Goal: Book appointment/travel/reservation

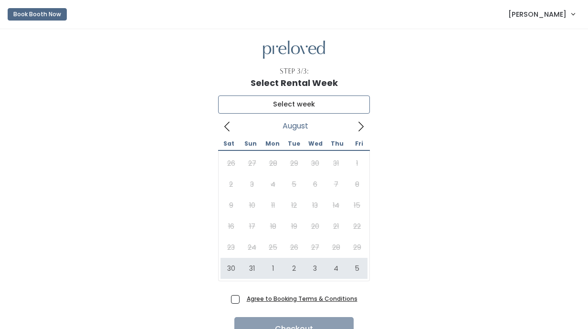
type input "August 30 to September 5"
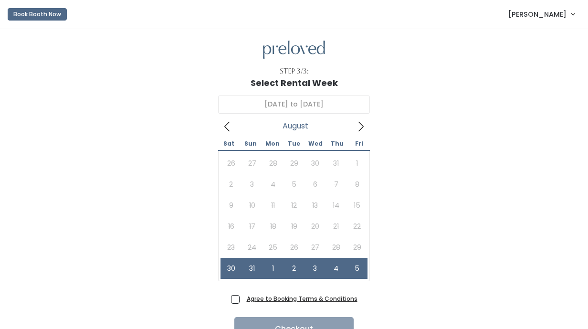
click at [243, 298] on span "Agree to Booking Terms & Conditions" at bounding box center [300, 298] width 115 height 10
click at [243, 298] on input "Agree to Booking Terms & Conditions" at bounding box center [246, 296] width 6 height 6
checkbox input "true"
click at [255, 319] on button "Checkout" at bounding box center [293, 329] width 119 height 24
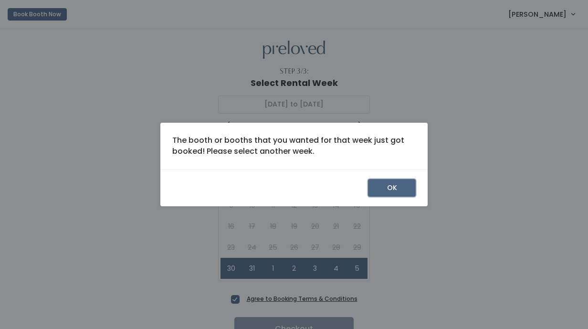
click at [376, 188] on button "OK" at bounding box center [392, 188] width 48 height 18
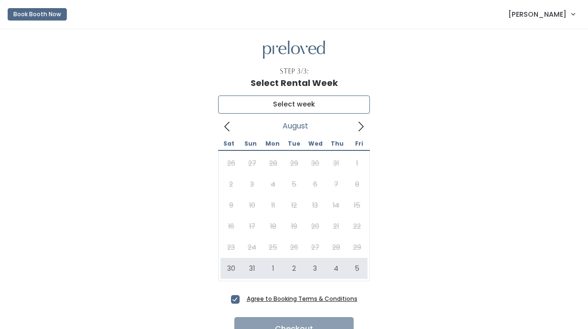
type input "[DATE] to [DATE]"
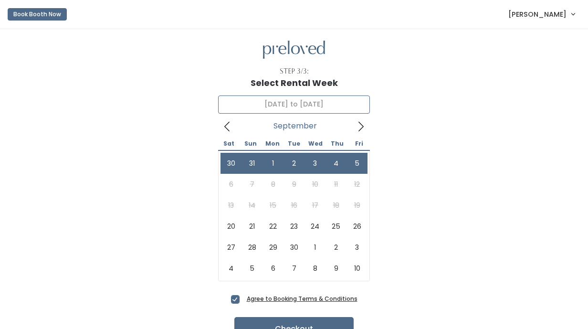
scroll to position [36, 0]
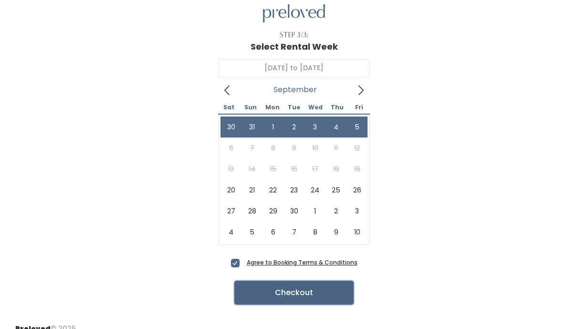
click at [330, 300] on button "Checkout" at bounding box center [293, 293] width 119 height 24
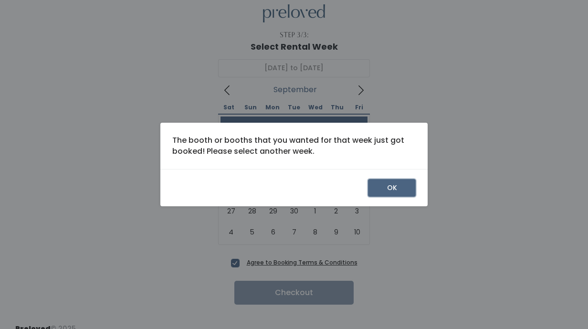
click at [402, 188] on button "OK" at bounding box center [392, 188] width 48 height 18
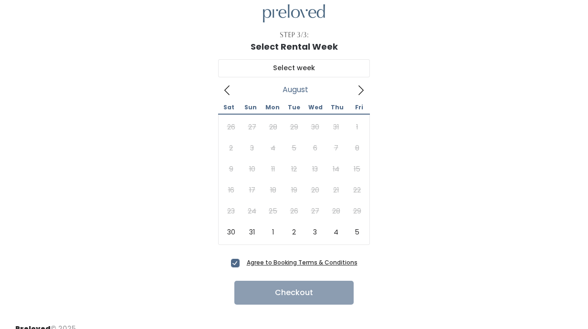
scroll to position [36, 0]
click at [354, 94] on span at bounding box center [361, 89] width 18 height 15
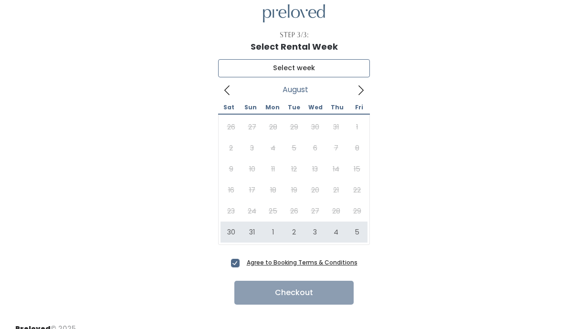
type input "August 30 to September 5"
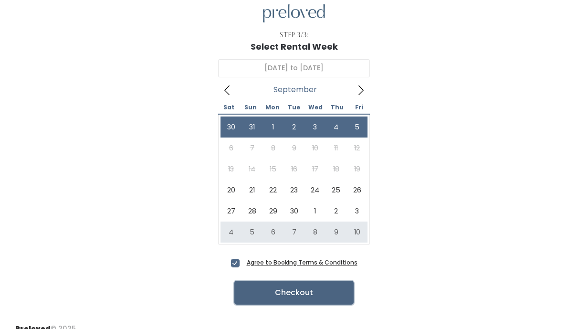
click at [271, 294] on button "Checkout" at bounding box center [293, 293] width 119 height 24
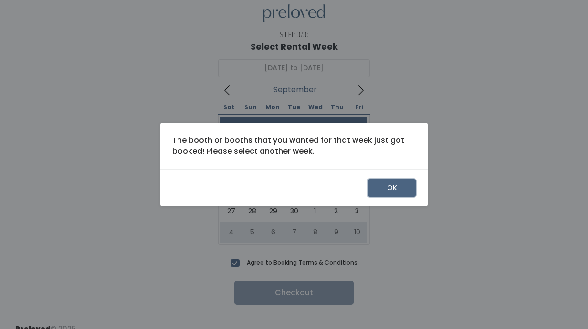
click at [390, 184] on button "OK" at bounding box center [392, 188] width 48 height 18
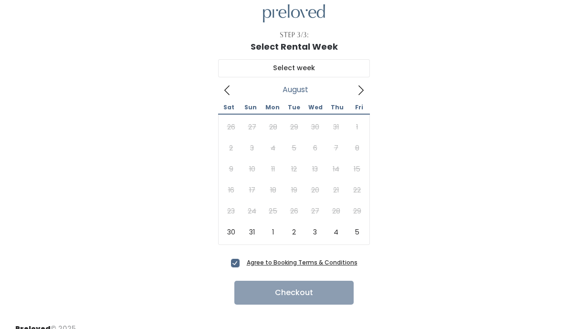
click at [359, 90] on icon at bounding box center [361, 90] width 10 height 10
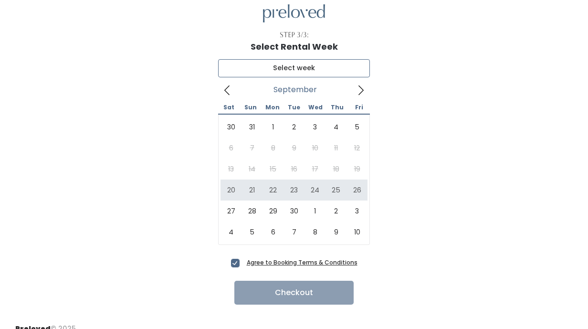
type input "[DATE] to [DATE]"
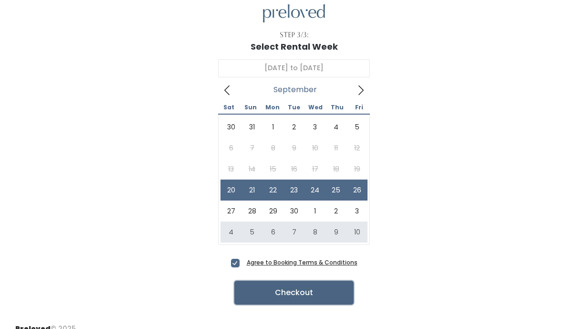
click at [300, 290] on button "Checkout" at bounding box center [293, 293] width 119 height 24
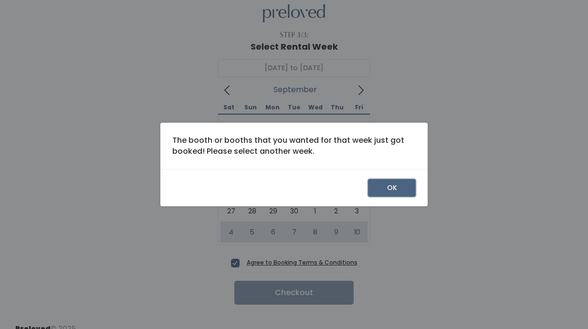
click at [399, 180] on button "OK" at bounding box center [392, 188] width 48 height 18
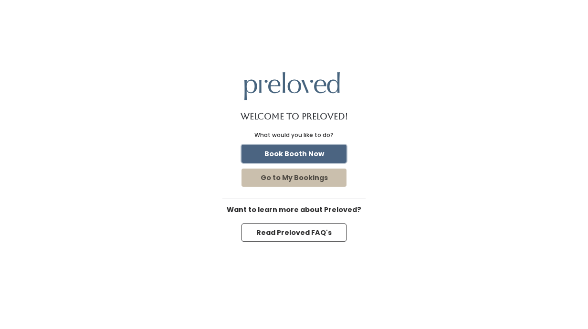
click at [303, 156] on button "Book Booth Now" at bounding box center [293, 154] width 105 height 18
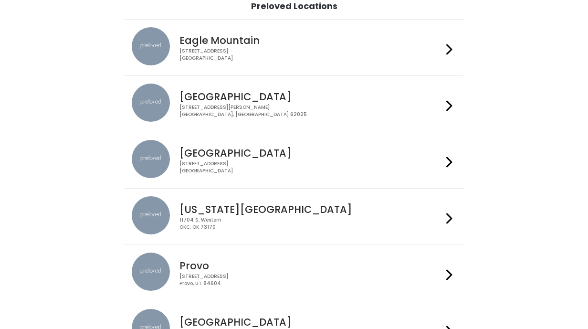
scroll to position [78, 0]
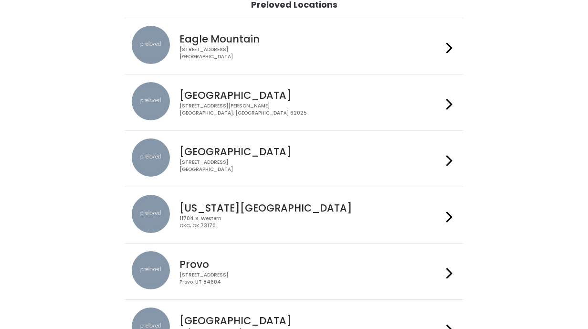
click at [312, 259] on h4 "Provo" at bounding box center [310, 264] width 262 height 11
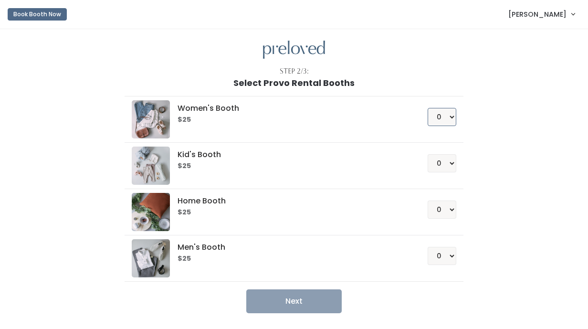
click at [455, 118] on select "0 1 2 3 4" at bounding box center [442, 117] width 29 height 18
select select "1"
click at [428, 108] on select "0 1 2 3 4" at bounding box center [442, 117] width 29 height 18
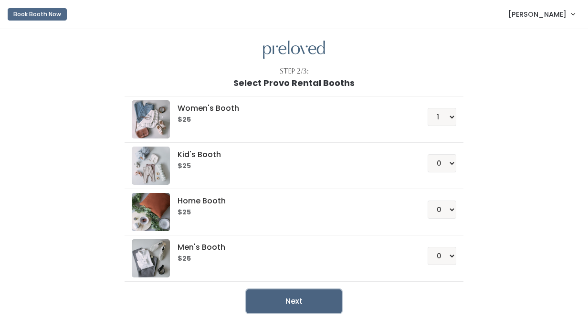
click at [302, 303] on button "Next" at bounding box center [293, 301] width 95 height 24
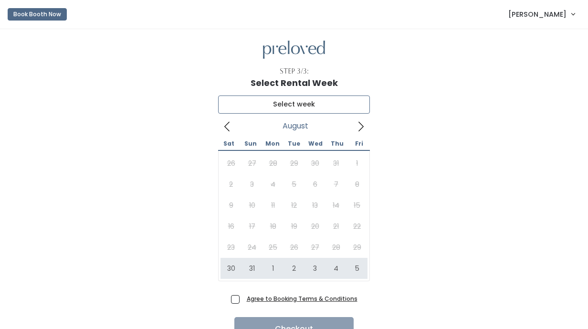
type input "August 30 to September 5"
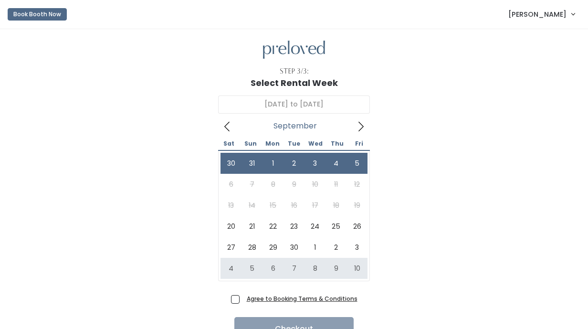
click at [243, 300] on span "Agree to Booking Terms & Conditions" at bounding box center [300, 298] width 115 height 10
click at [243, 300] on input "Agree to Booking Terms & Conditions" at bounding box center [246, 296] width 6 height 6
checkbox input "true"
click at [284, 321] on button "Checkout" at bounding box center [293, 329] width 119 height 24
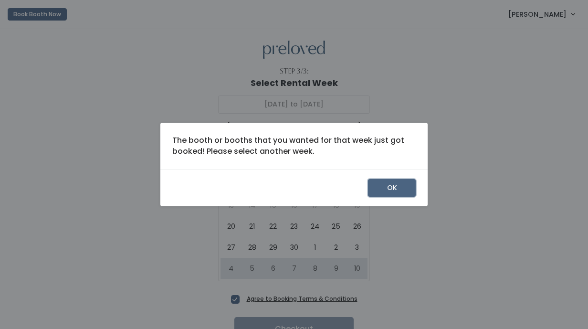
click at [378, 189] on button "OK" at bounding box center [392, 188] width 48 height 18
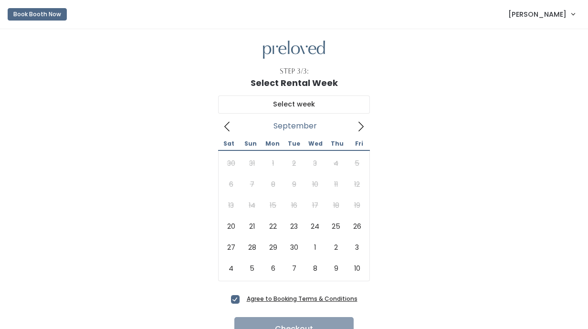
click at [361, 120] on span at bounding box center [361, 125] width 18 height 15
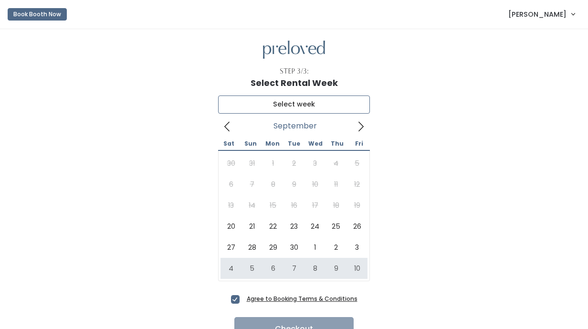
type input "[DATE] to [DATE]"
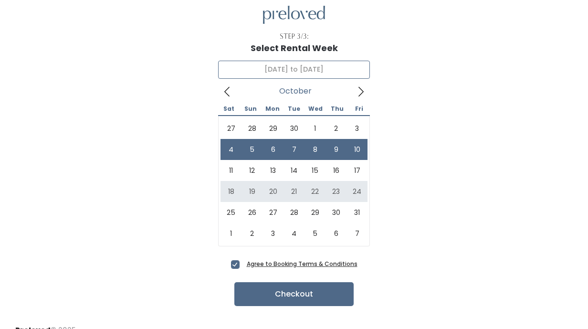
scroll to position [49, 0]
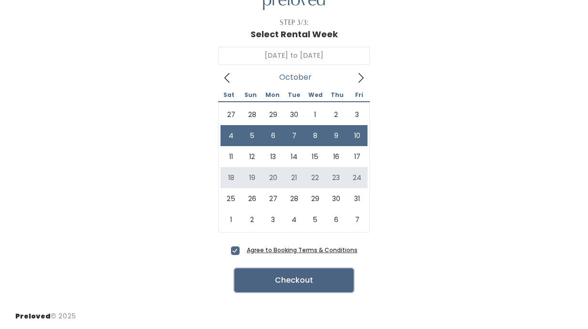
click at [332, 272] on button "Checkout" at bounding box center [293, 280] width 119 height 24
